Goal: Task Accomplishment & Management: Manage account settings

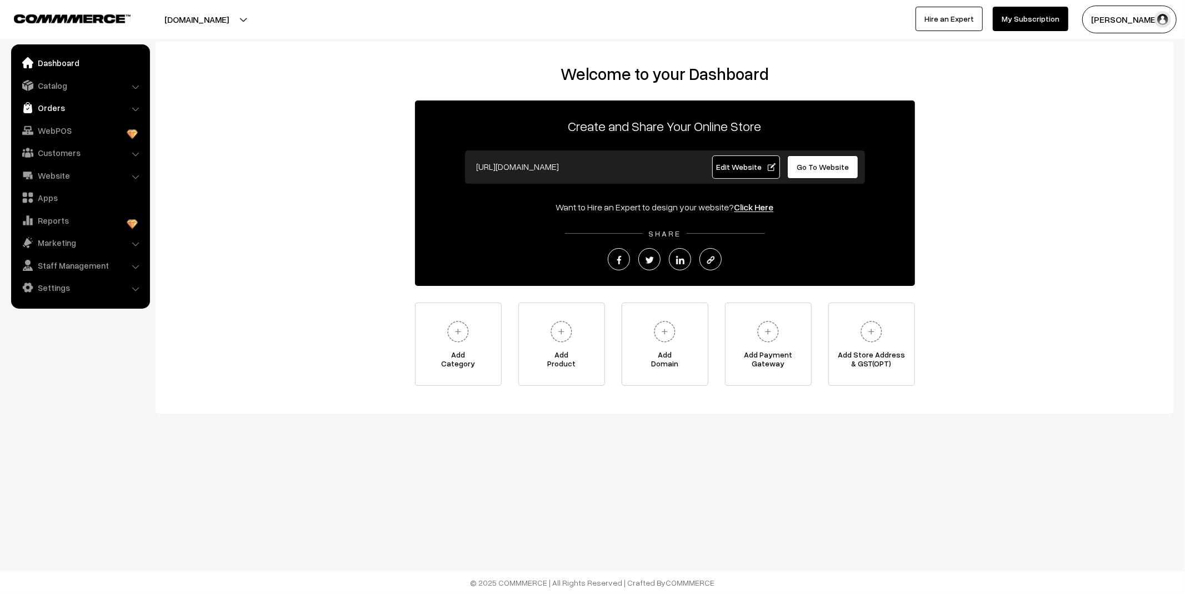
click at [53, 108] on link "Orders" at bounding box center [80, 108] width 132 height 20
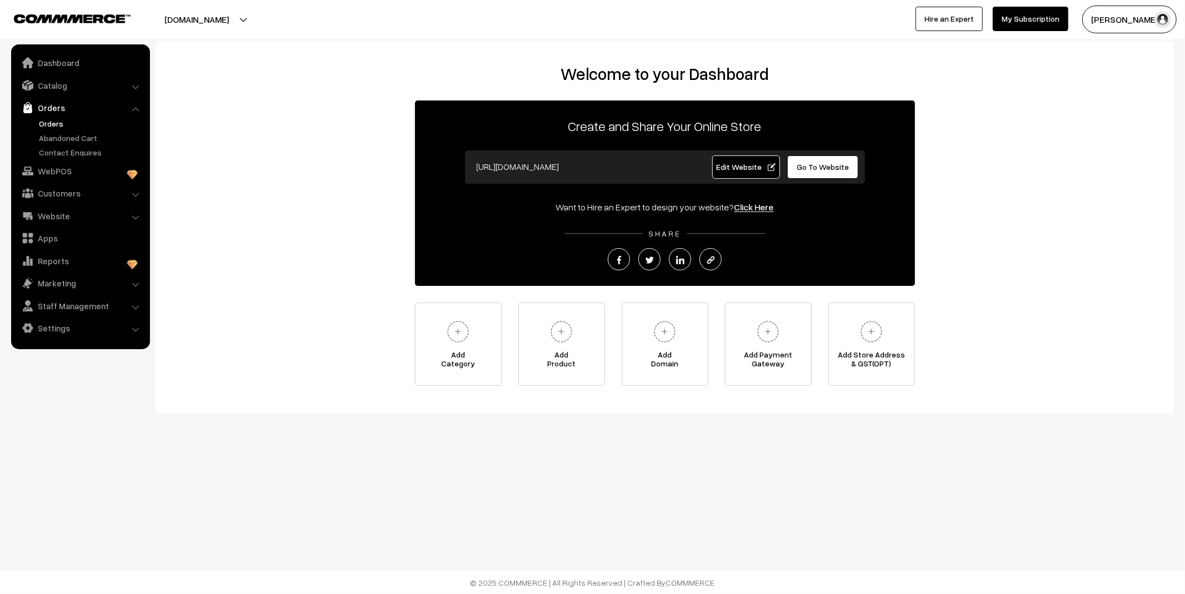
click at [56, 125] on link "Orders" at bounding box center [91, 124] width 110 height 12
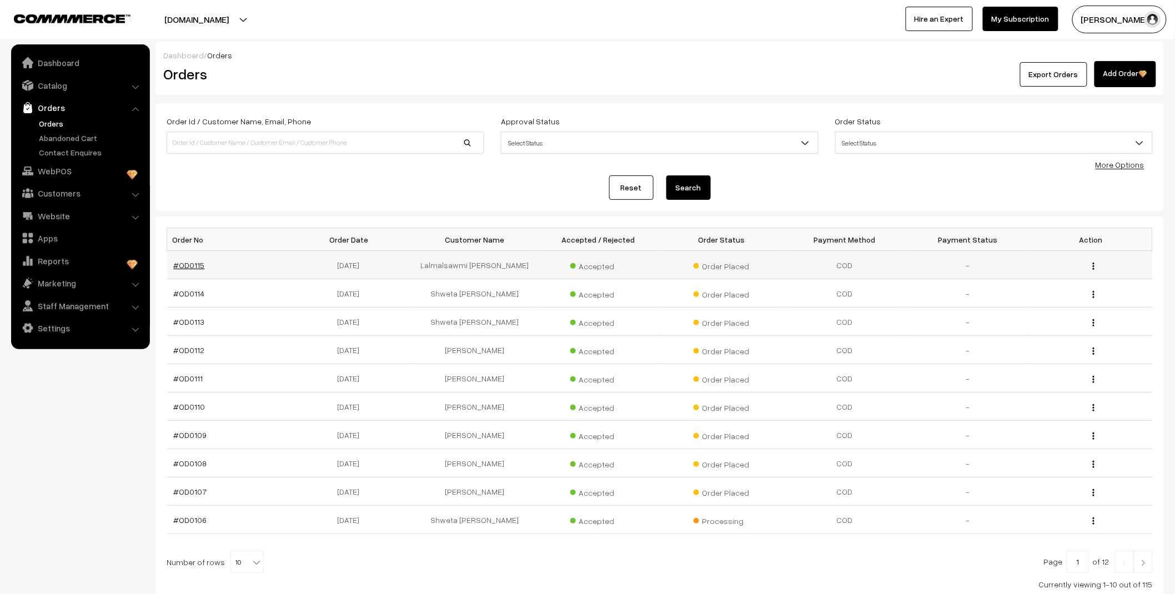
click at [199, 265] on link "#OD0115" at bounding box center [189, 265] width 31 height 9
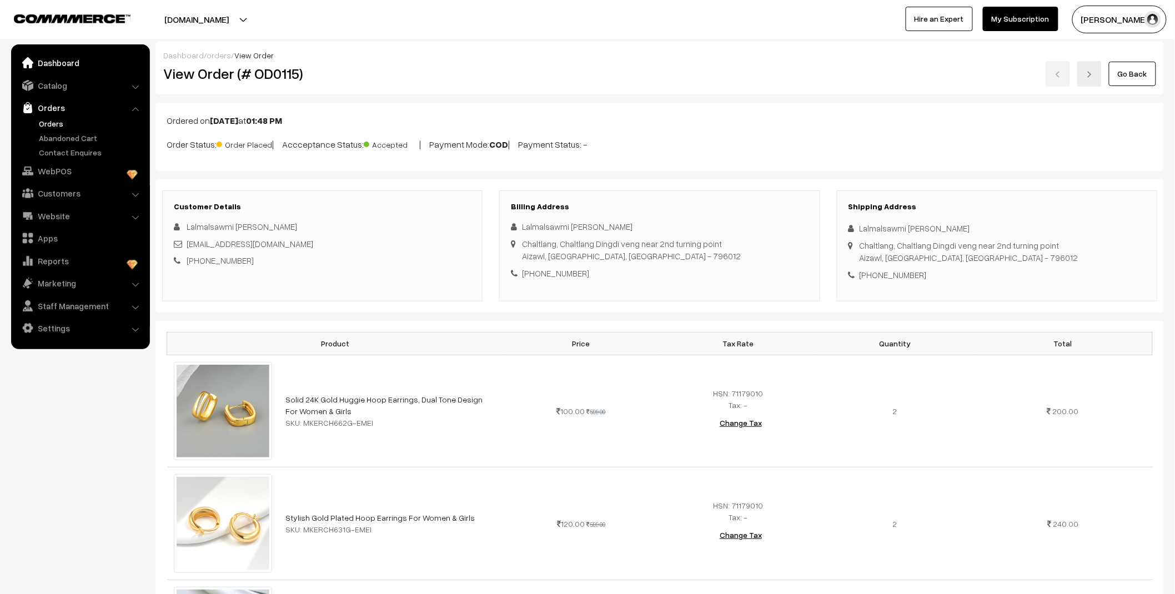
click at [69, 60] on link "Dashboard" at bounding box center [80, 63] width 132 height 20
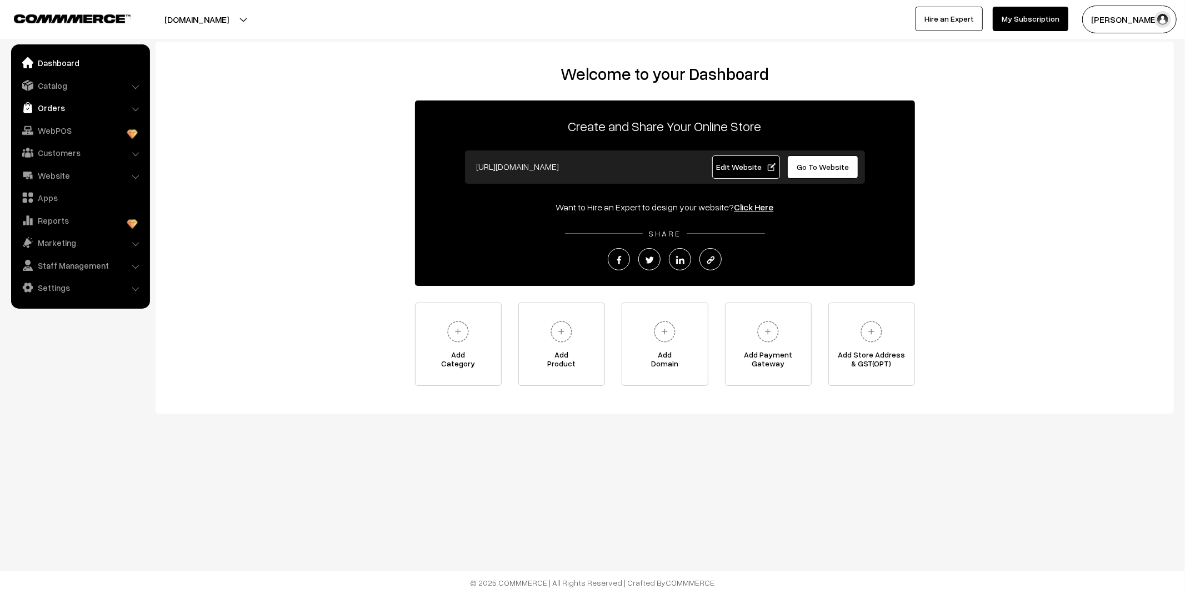
click at [74, 108] on link "Orders" at bounding box center [80, 108] width 132 height 20
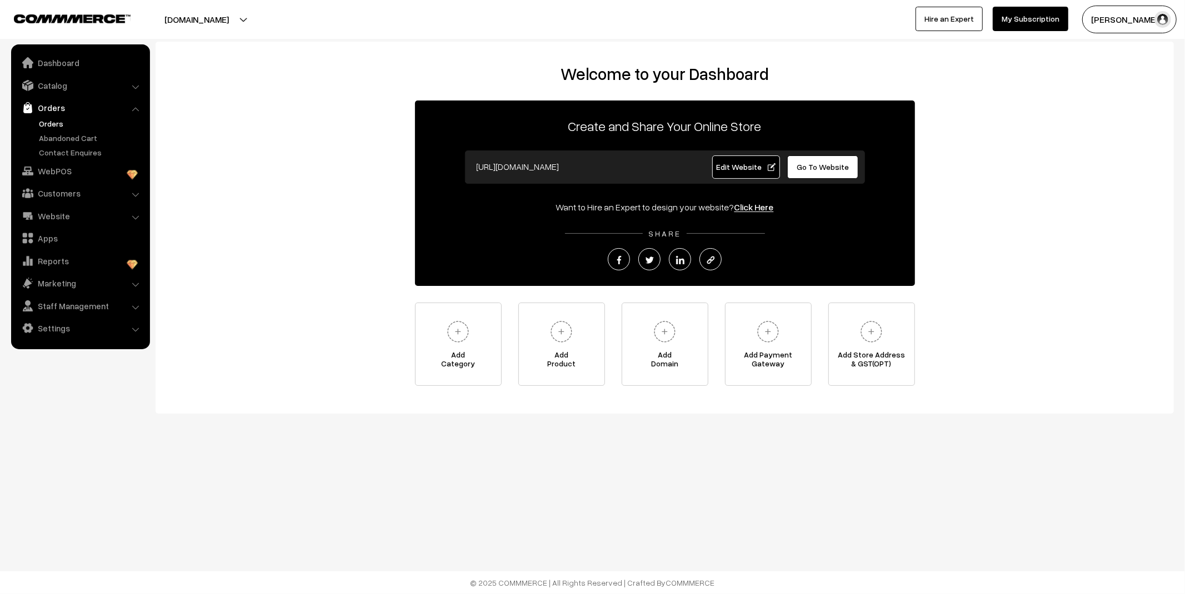
click at [57, 123] on link "Orders" at bounding box center [91, 124] width 110 height 12
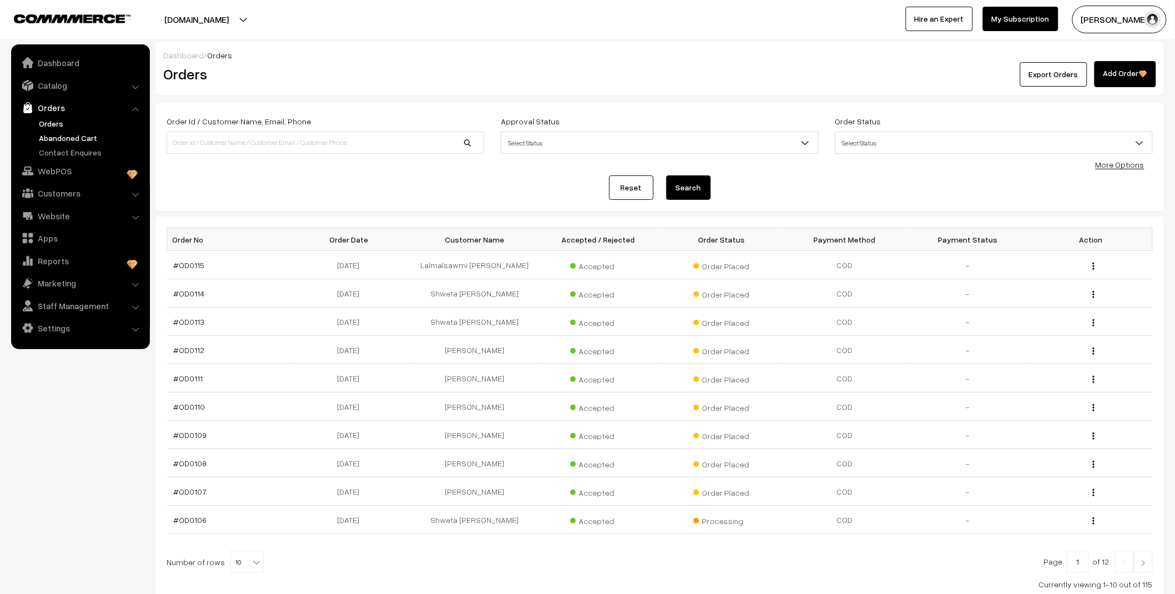
click at [69, 133] on link "Abandoned Cart" at bounding box center [91, 138] width 110 height 12
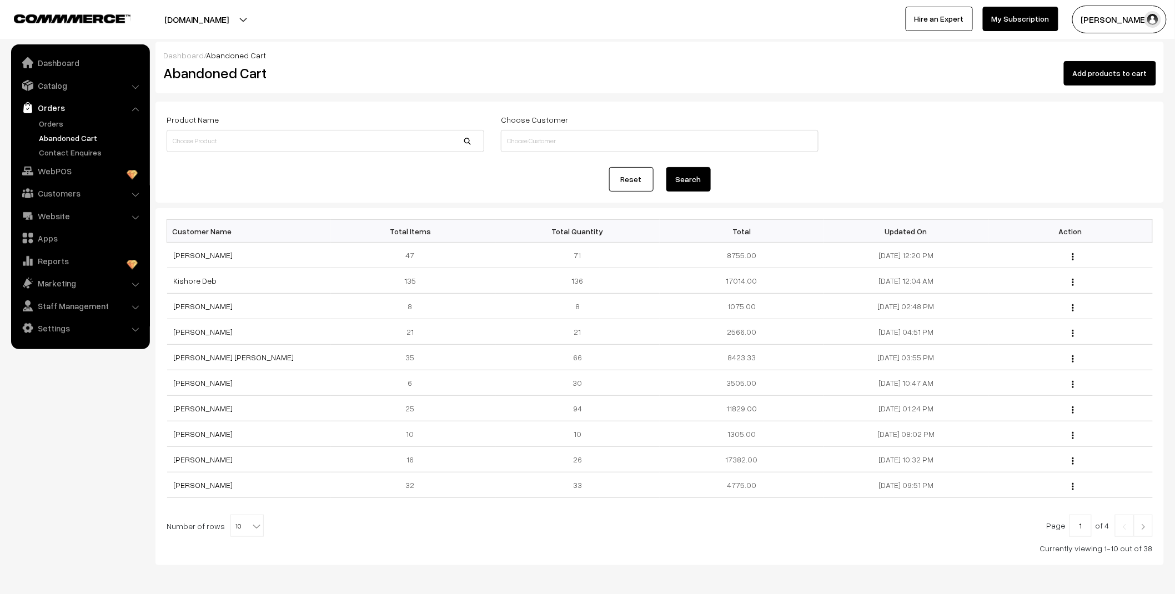
click at [69, 136] on link "Abandoned Cart" at bounding box center [91, 138] width 110 height 12
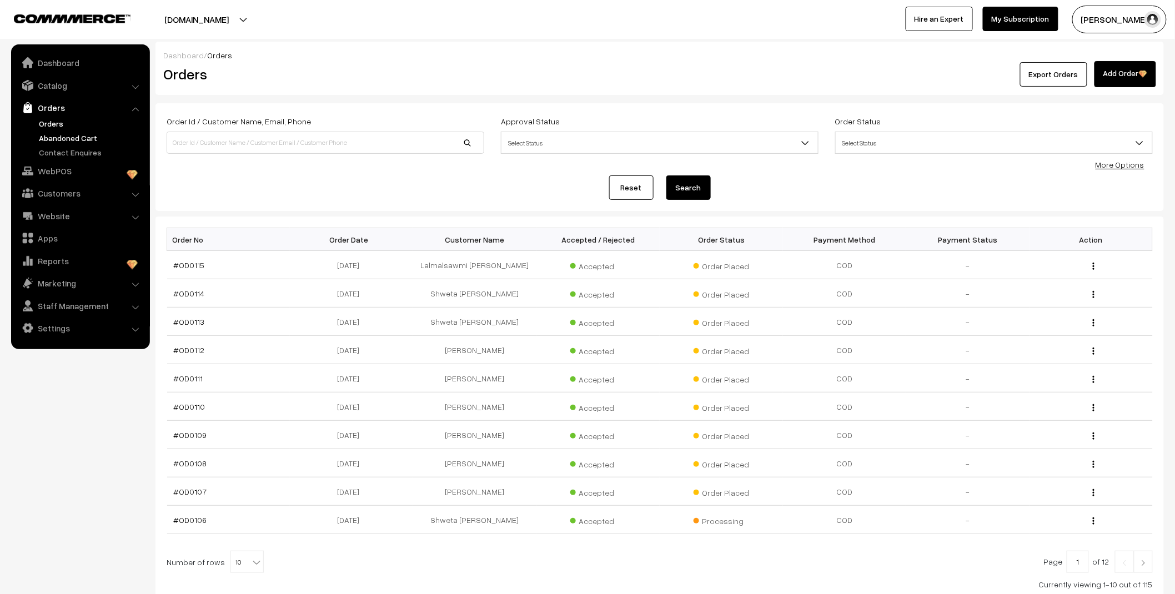
click at [71, 139] on link "Abandoned Cart" at bounding box center [91, 138] width 110 height 12
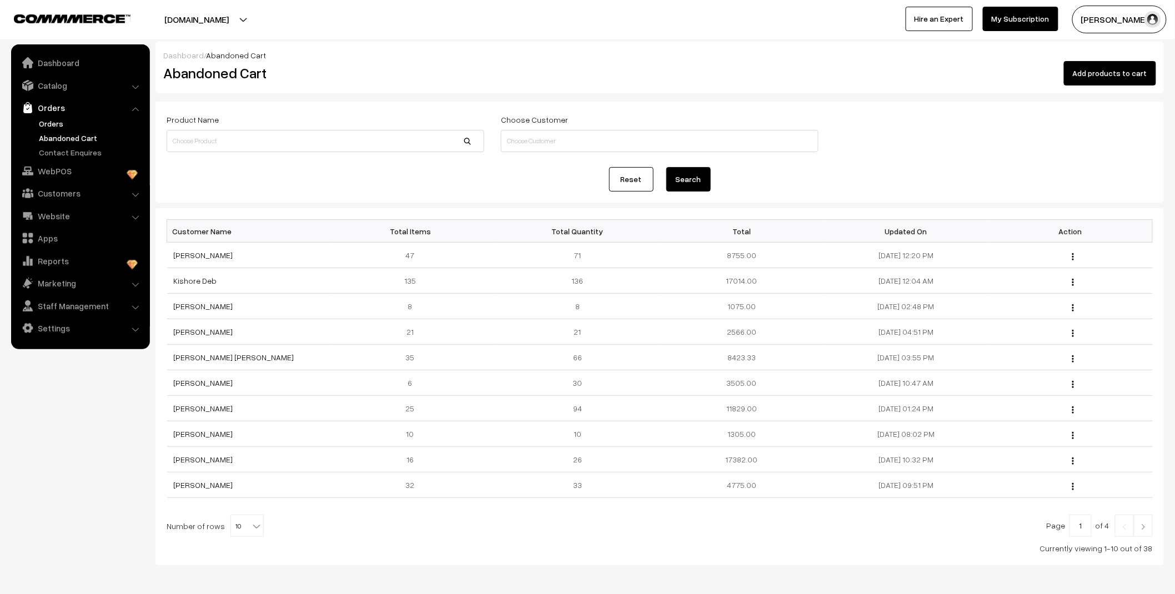
click at [44, 121] on link "Orders" at bounding box center [91, 124] width 110 height 12
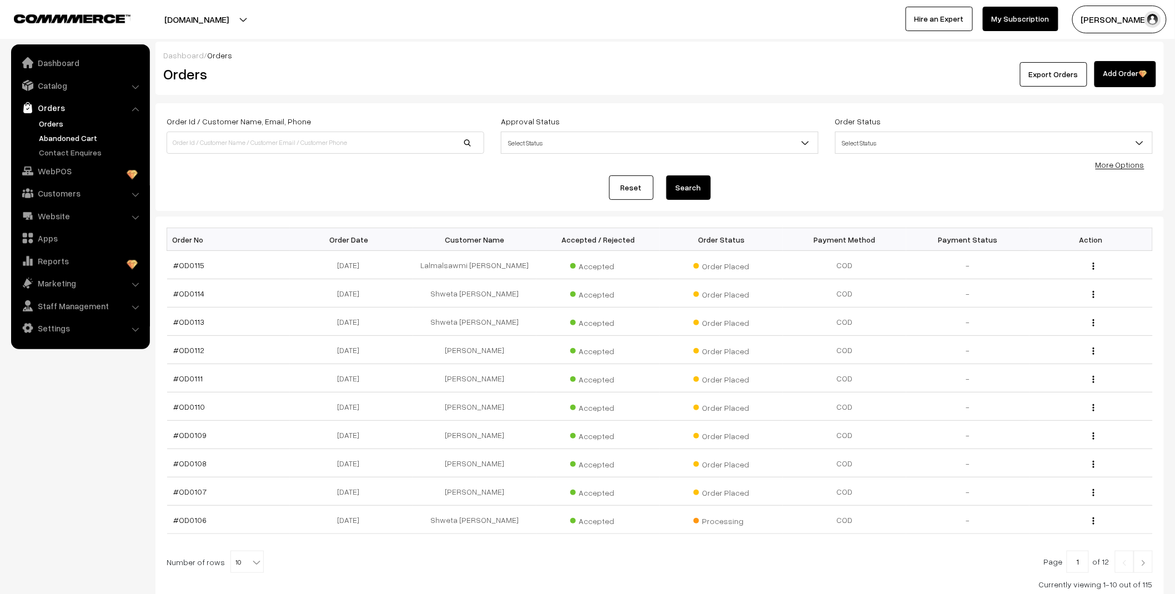
click at [59, 137] on link "Abandoned Cart" at bounding box center [91, 138] width 110 height 12
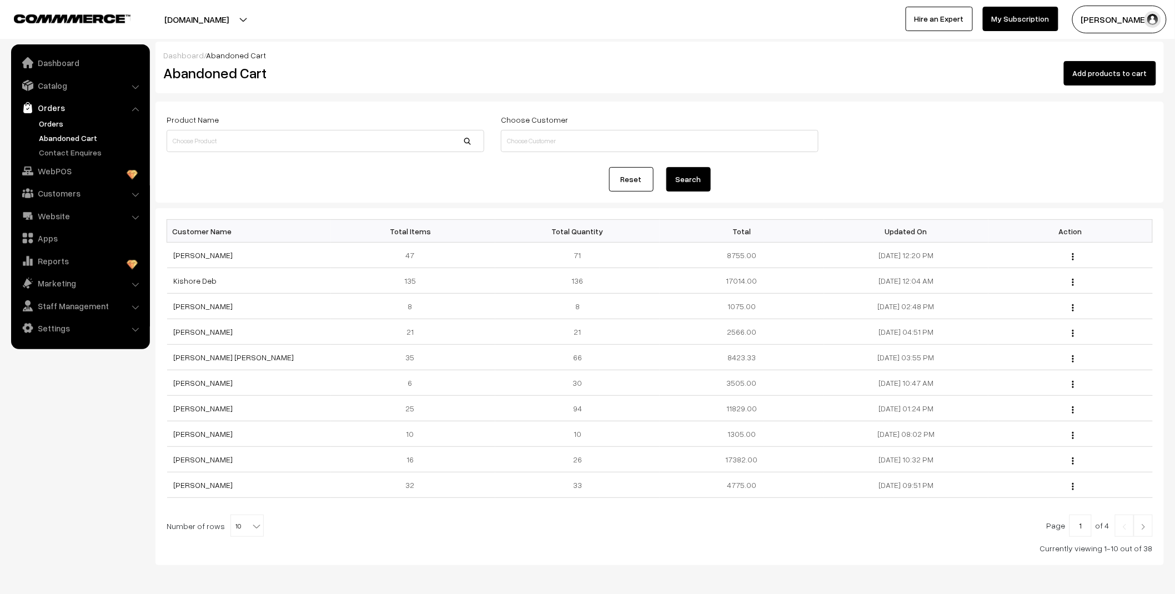
click at [56, 121] on link "Orders" at bounding box center [91, 124] width 110 height 12
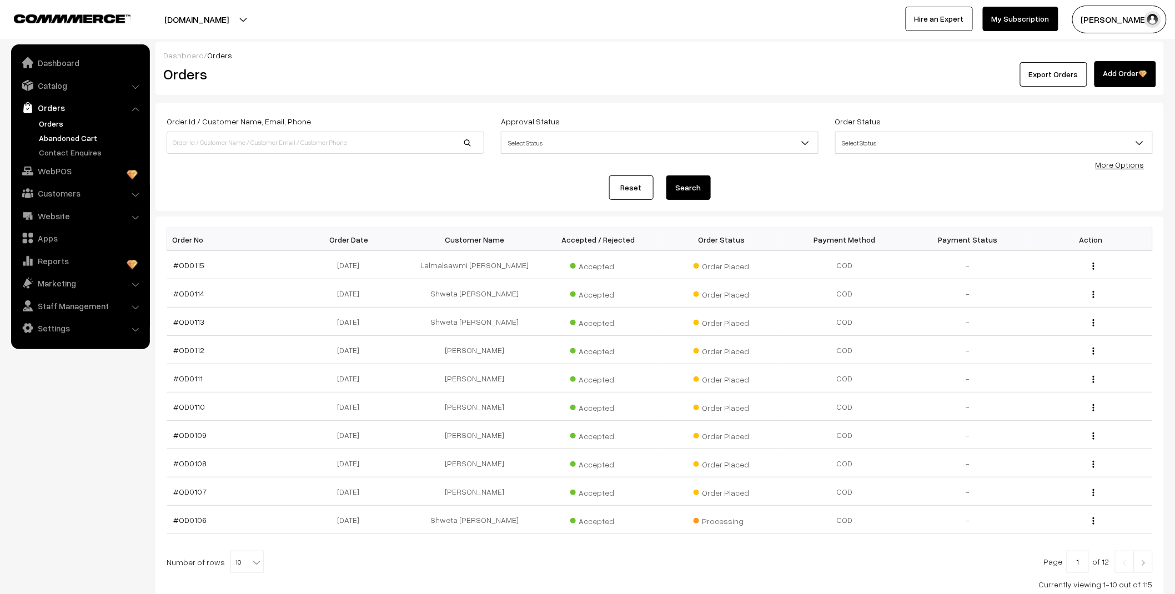
click at [86, 136] on link "Abandoned Cart" at bounding box center [91, 138] width 110 height 12
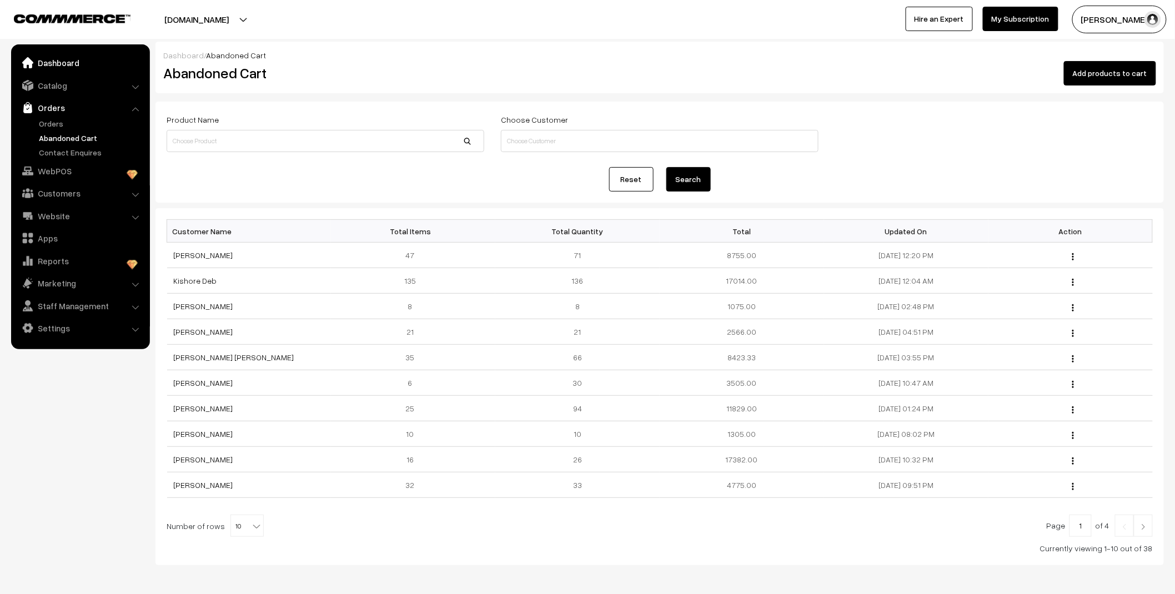
click at [69, 67] on link "Dashboard" at bounding box center [80, 63] width 132 height 20
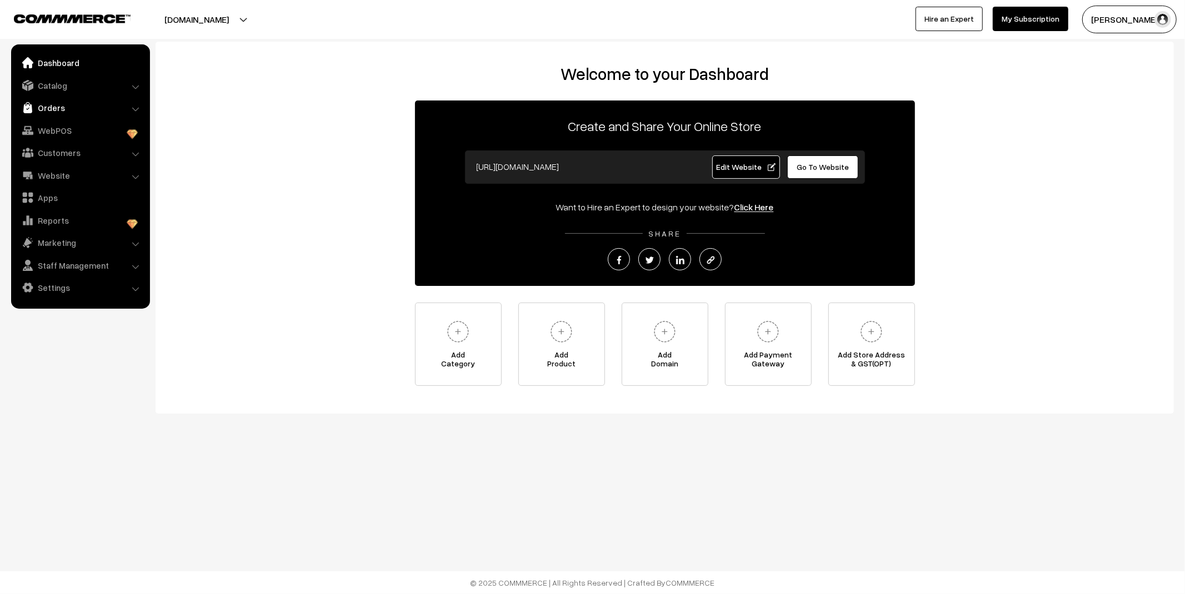
click at [56, 107] on link "Orders" at bounding box center [80, 108] width 132 height 20
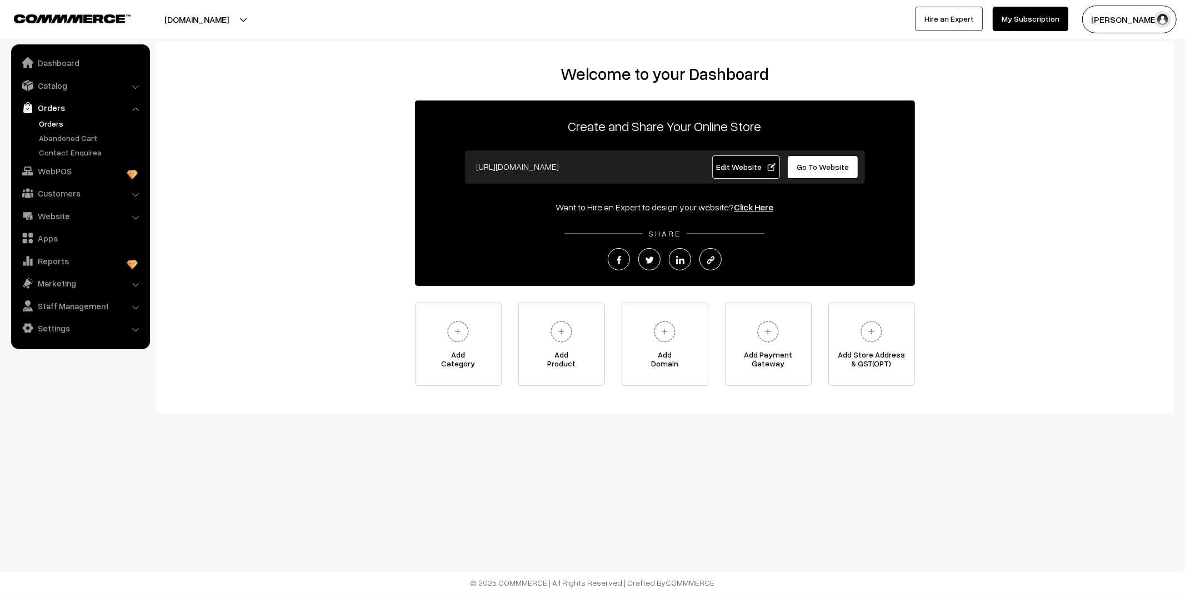
click at [59, 128] on link "Orders" at bounding box center [91, 124] width 110 height 12
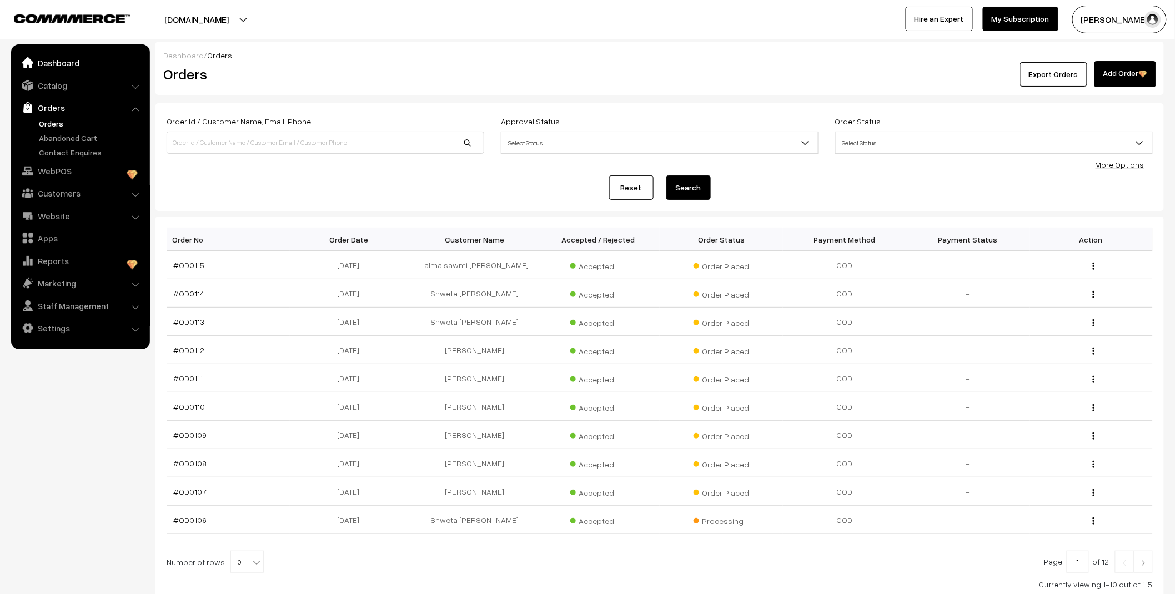
click at [68, 67] on link "Dashboard" at bounding box center [80, 63] width 132 height 20
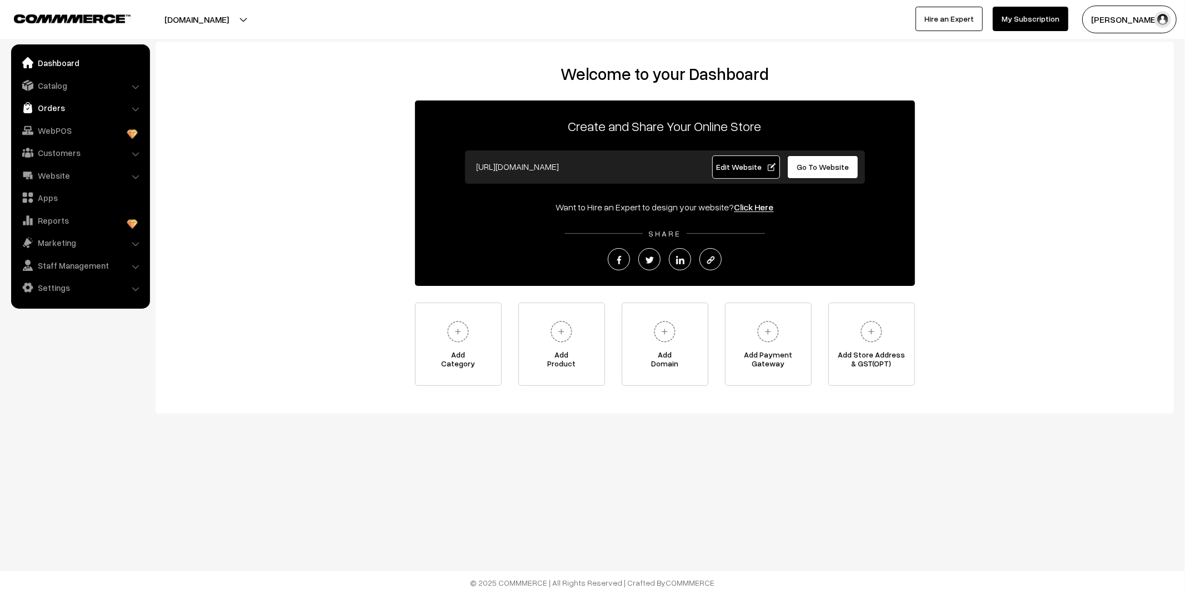
click at [53, 104] on link "Orders" at bounding box center [80, 108] width 132 height 20
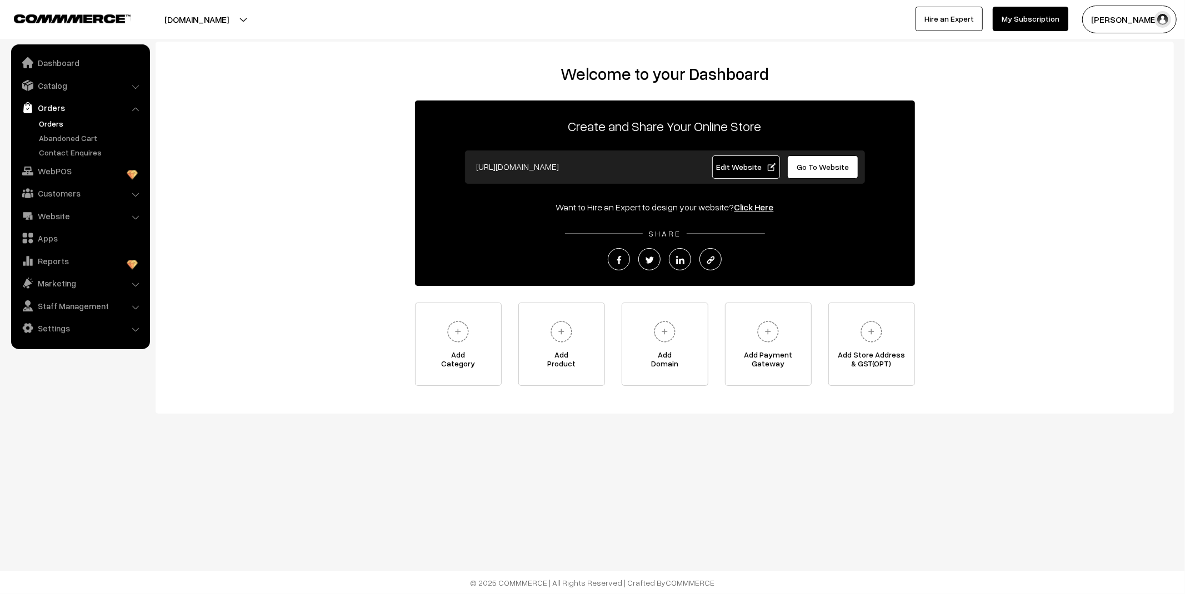
click at [52, 122] on link "Orders" at bounding box center [91, 124] width 110 height 12
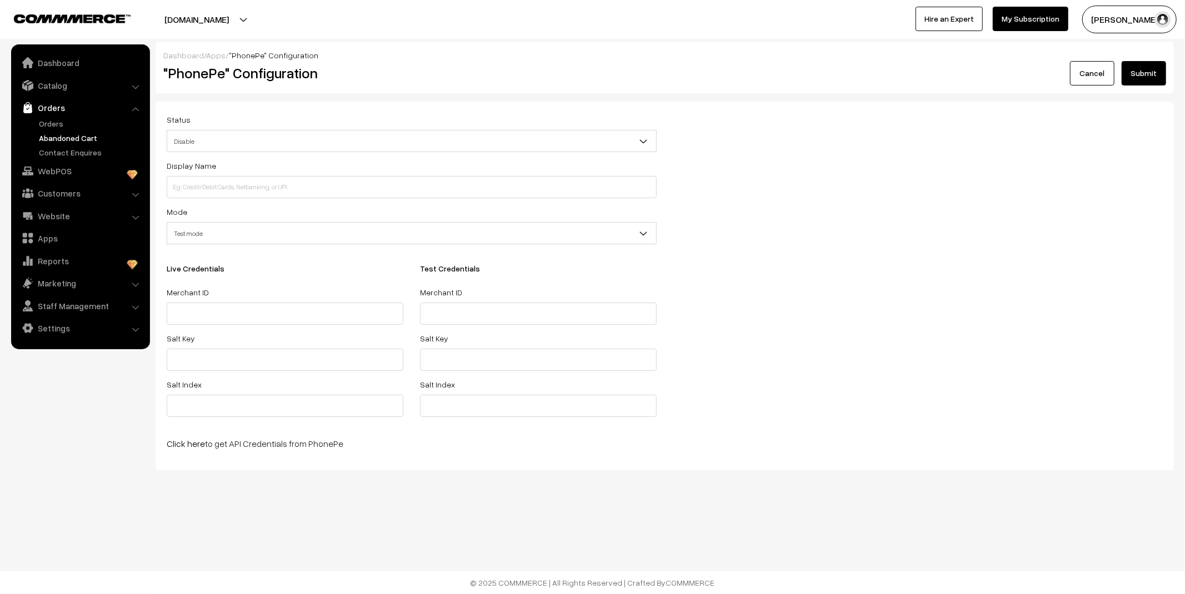
click at [57, 136] on link "Abandoned Cart" at bounding box center [91, 138] width 110 height 12
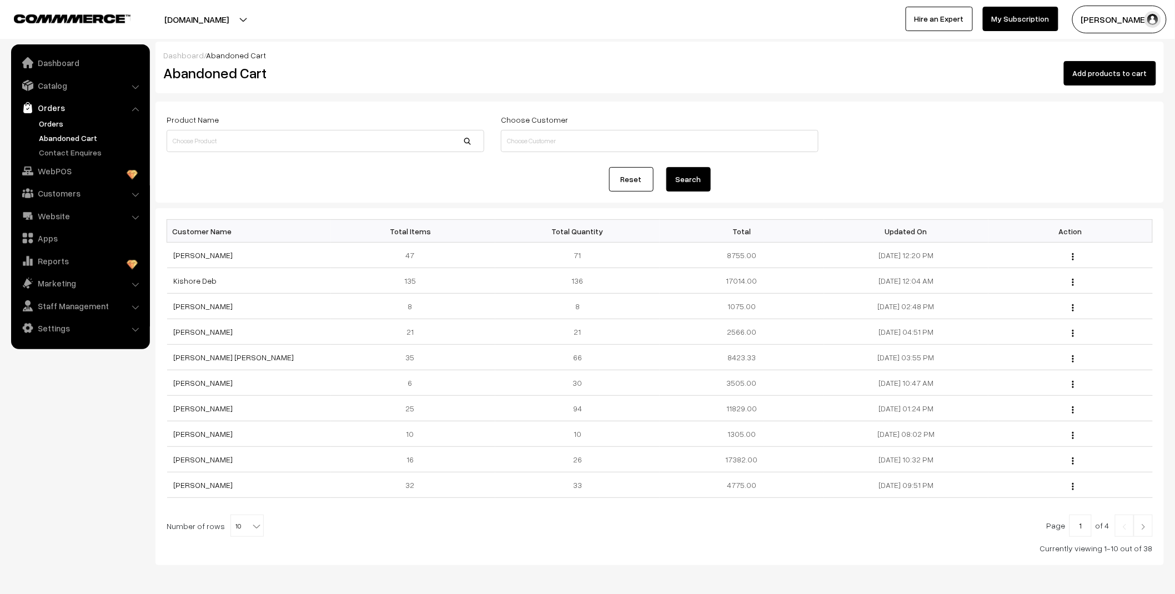
click at [52, 122] on link "Orders" at bounding box center [91, 124] width 110 height 12
click at [54, 118] on link "Orders" at bounding box center [91, 124] width 110 height 12
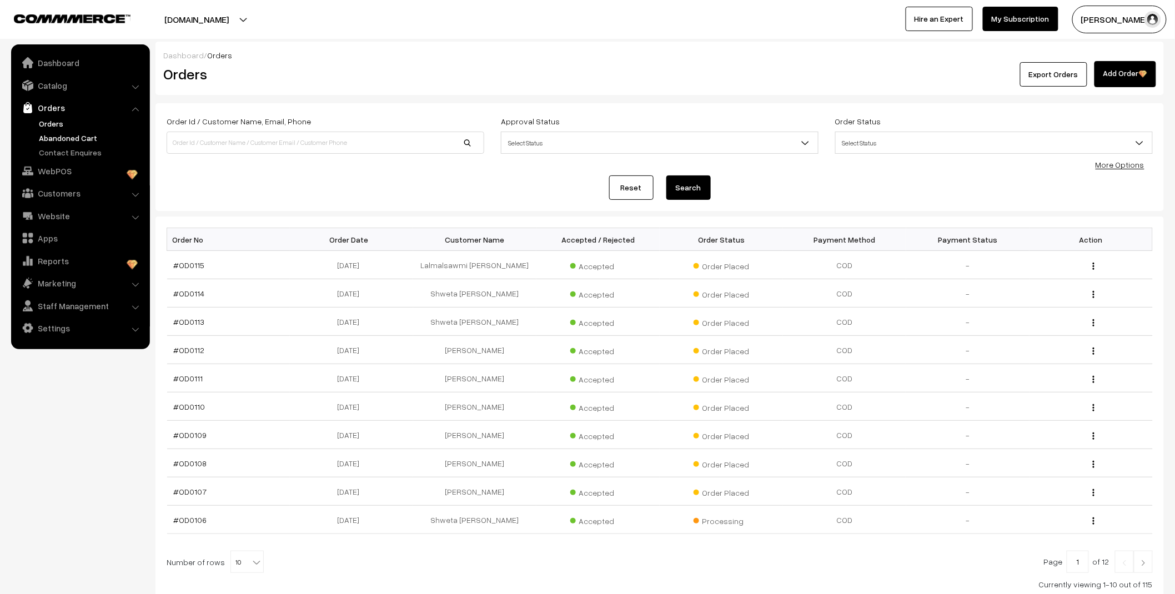
click at [68, 137] on link "Abandoned Cart" at bounding box center [91, 138] width 110 height 12
